Goal: Task Accomplishment & Management: Manage account settings

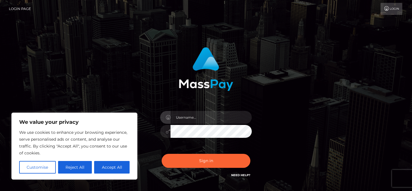
type input "[DATE]"
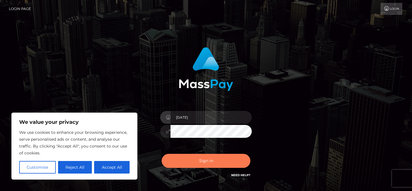
click at [206, 163] on button "Sign in" at bounding box center [206, 161] width 89 height 14
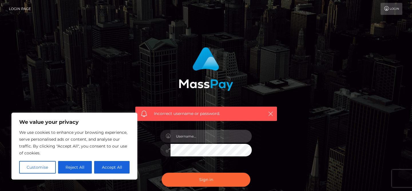
click at [211, 137] on input "text" at bounding box center [211, 136] width 81 height 13
click at [194, 138] on input "text" at bounding box center [211, 136] width 81 height 13
type input "1987 01 24"
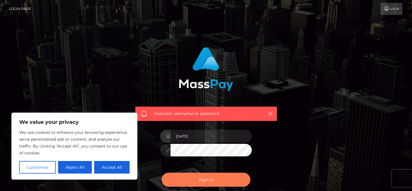
click at [207, 179] on button "Sign in" at bounding box center [206, 180] width 89 height 14
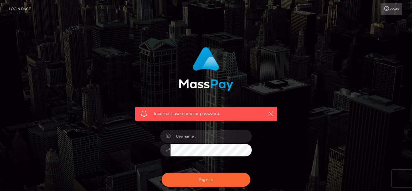
click at [167, 137] on icon at bounding box center [168, 136] width 5 height 5
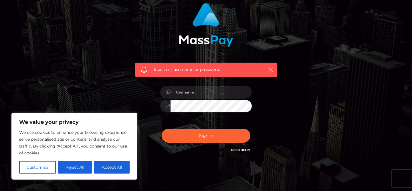
scroll to position [59, 0]
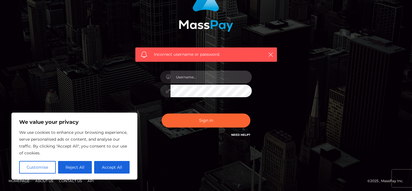
click at [196, 78] on input "text" at bounding box center [211, 77] width 81 height 13
type input "agolosovska@gmail.com"
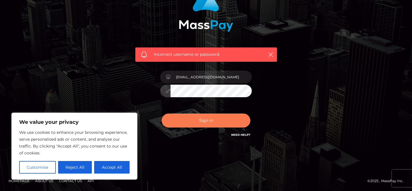
click at [184, 120] on button "Sign in" at bounding box center [206, 121] width 89 height 14
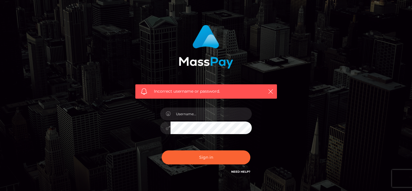
scroll to position [59, 0]
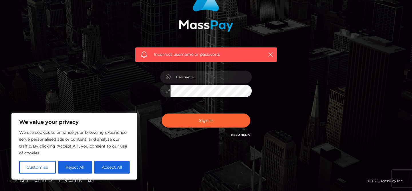
click at [239, 135] on link "Need Help?" at bounding box center [240, 135] width 19 height 4
click at [270, 53] on icon "button" at bounding box center [271, 55] width 6 height 6
click at [113, 168] on button "Accept All" at bounding box center [112, 167] width 36 height 13
checkbox input "true"
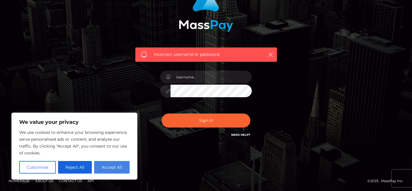
checkbox input "true"
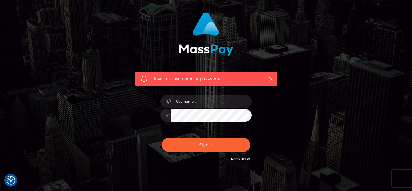
scroll to position [0, 0]
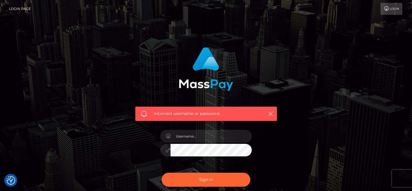
click at [25, 8] on link "Login Page" at bounding box center [20, 9] width 22 height 12
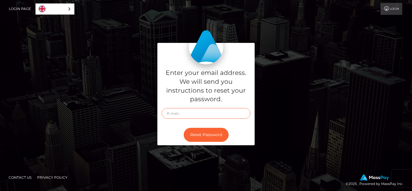
click at [182, 112] on input "text" at bounding box center [206, 113] width 89 height 11
type input "[EMAIL_ADDRESS][DOMAIN_NAME]"
click at [238, 97] on h5 "Enter your email address. We will send you instructions to reset your password." at bounding box center [206, 86] width 89 height 35
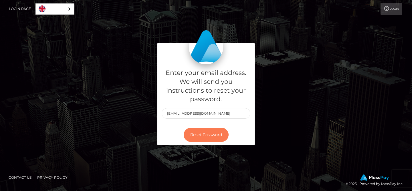
click at [202, 136] on button "Reset Password" at bounding box center [206, 135] width 45 height 14
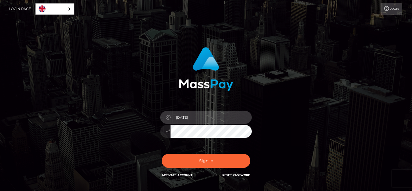
drag, startPoint x: 202, startPoint y: 117, endPoint x: 165, endPoint y: 117, distance: 37.2
click at [166, 117] on div "[DATE]" at bounding box center [206, 116] width 92 height 11
type input "[EMAIL_ADDRESS][DOMAIN_NAME]"
click at [167, 133] on div at bounding box center [206, 130] width 92 height 11
click at [168, 130] on div at bounding box center [206, 130] width 92 height 11
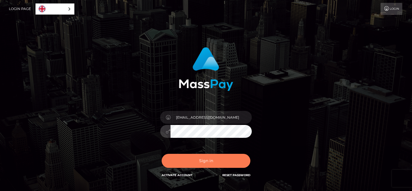
click at [188, 160] on button "Sign in" at bounding box center [206, 161] width 89 height 14
